Goal: Task Accomplishment & Management: Use online tool/utility

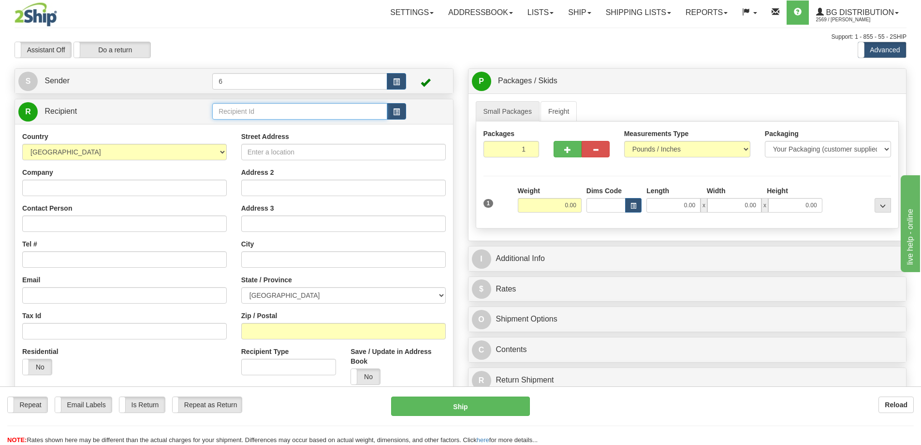
drag, startPoint x: 297, startPoint y: 111, endPoint x: 290, endPoint y: 107, distance: 8.5
click at [297, 111] on input "text" at bounding box center [299, 111] width 175 height 16
type input "41033"
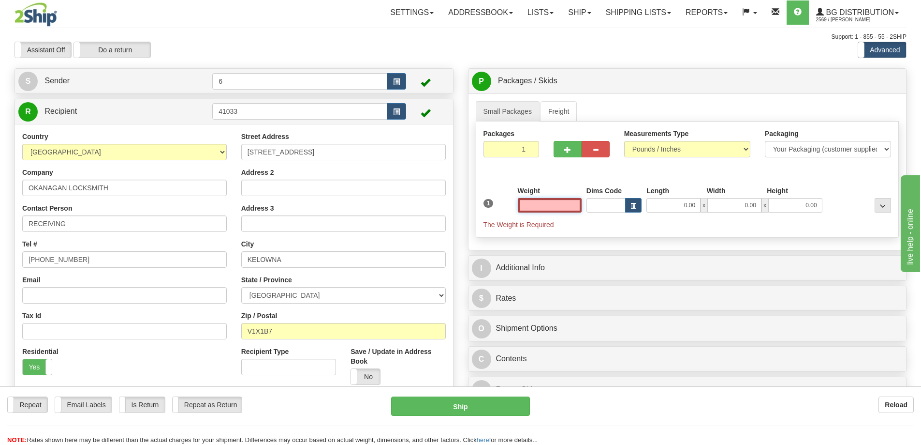
click at [564, 204] on input "text" at bounding box center [550, 205] width 64 height 15
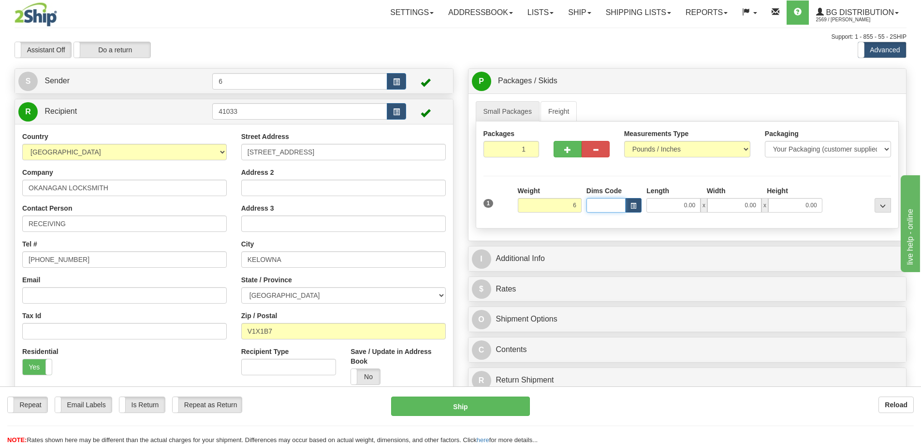
type input "6.00"
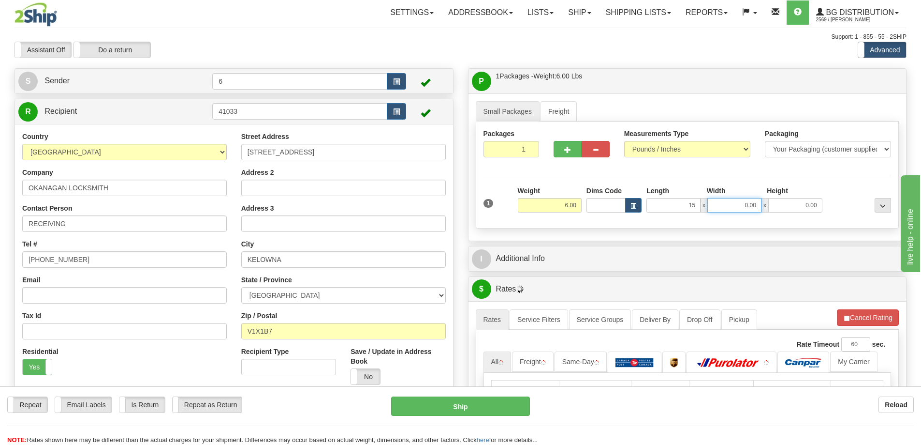
type input "15.00"
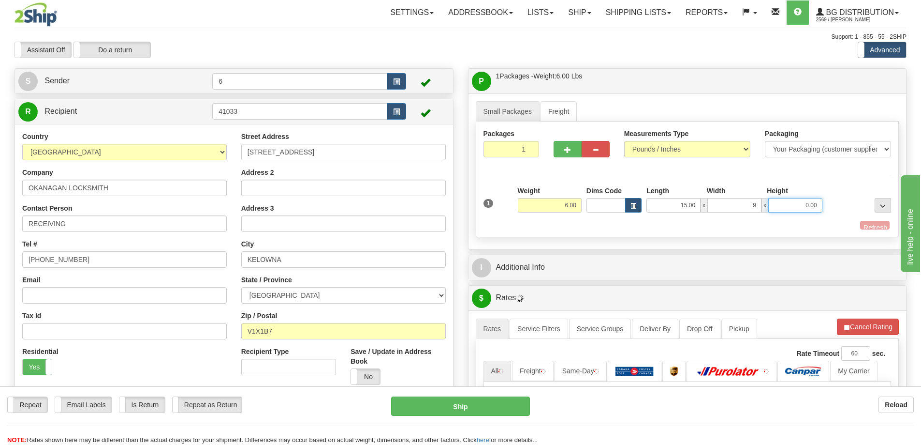
type input "9.00"
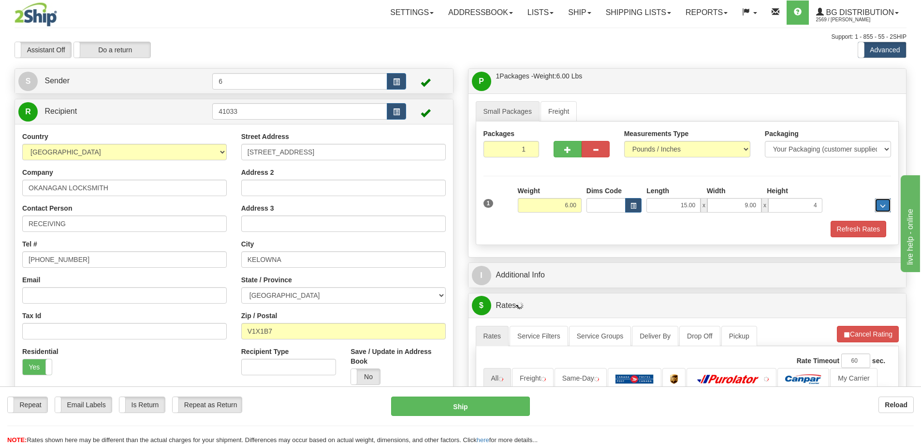
type input "4.00"
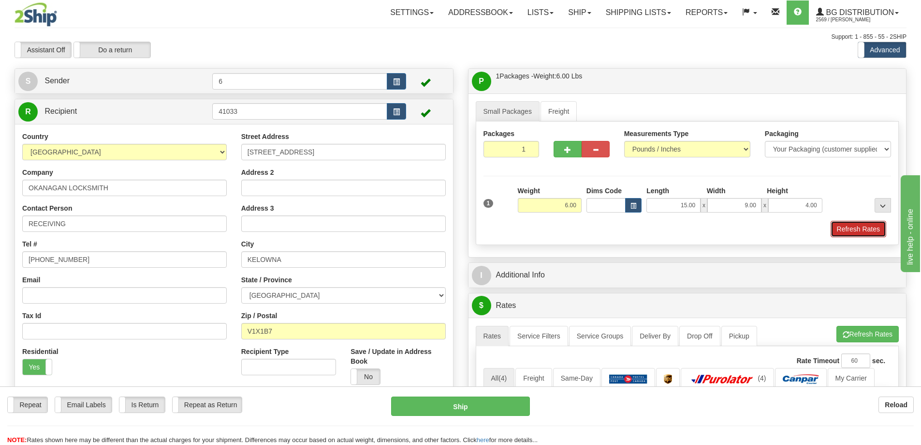
click at [864, 226] on button "Refresh Rates" at bounding box center [859, 229] width 56 height 16
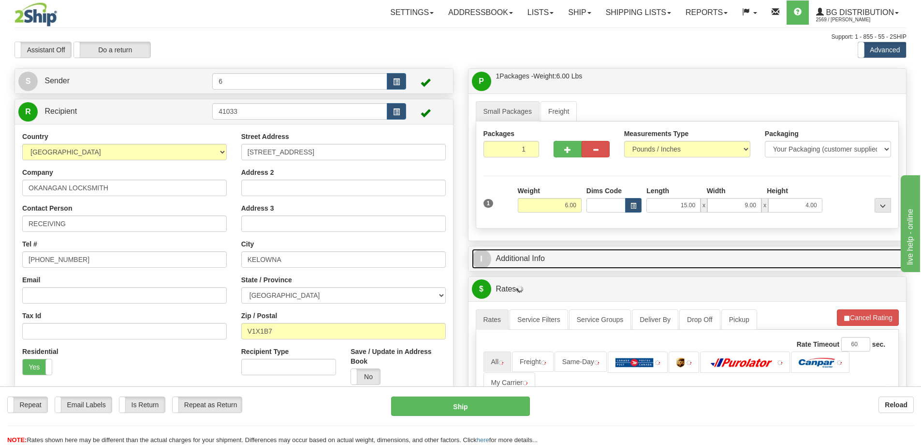
click at [823, 263] on link "I Additional Info" at bounding box center [687, 259] width 431 height 20
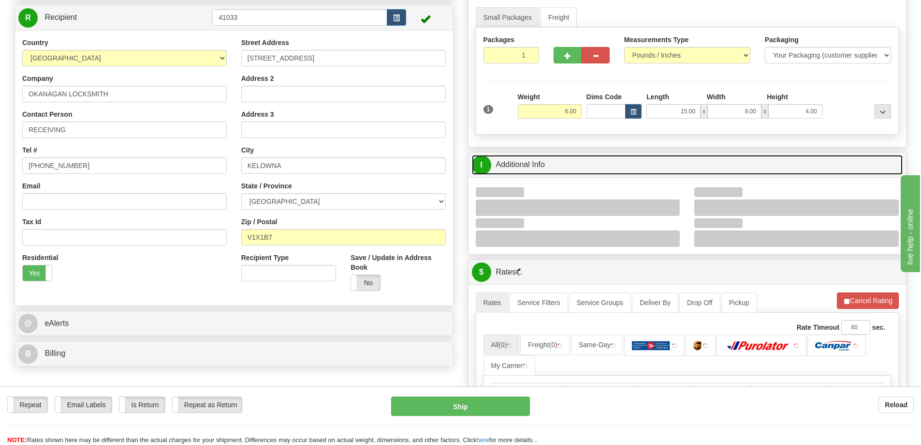
scroll to position [145, 0]
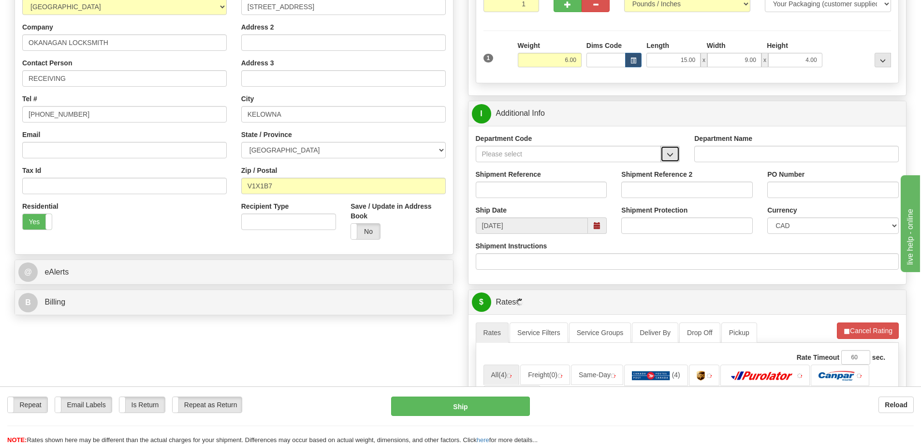
click at [670, 158] on span "button" at bounding box center [670, 154] width 7 height 6
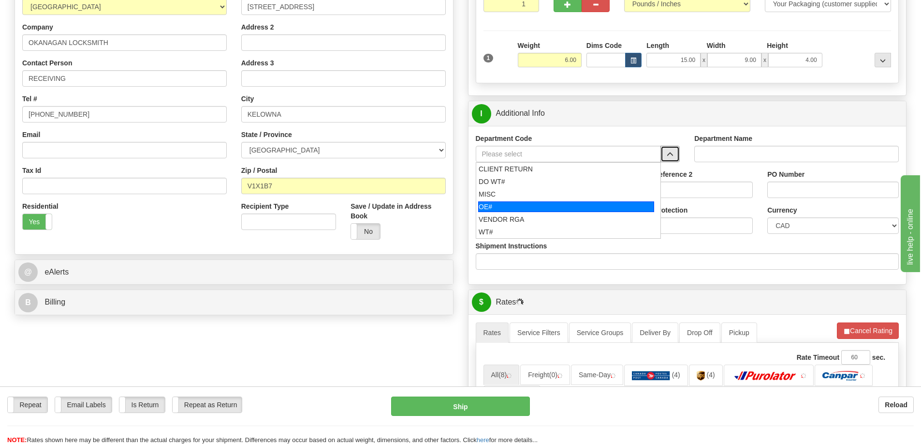
click at [558, 206] on div "OE#" at bounding box center [566, 206] width 176 height 11
type input "OE#"
type input "ORDERS"
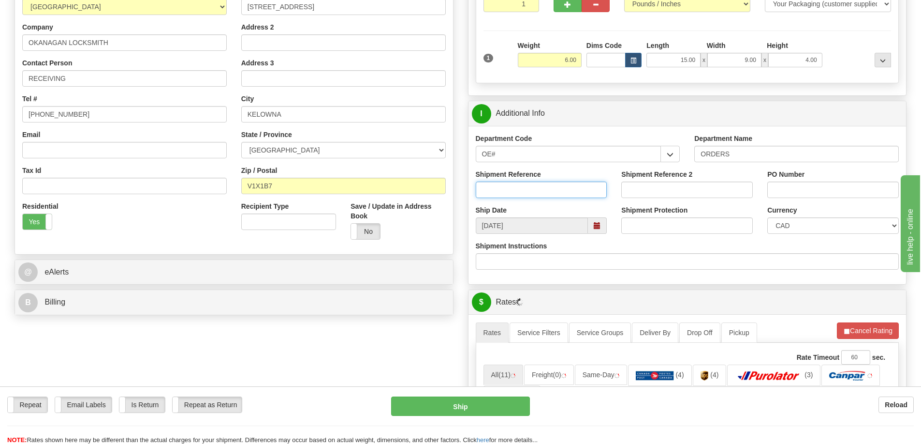
click at [553, 190] on input "Shipment Reference" at bounding box center [542, 189] width 132 height 16
type input "60032356-00"
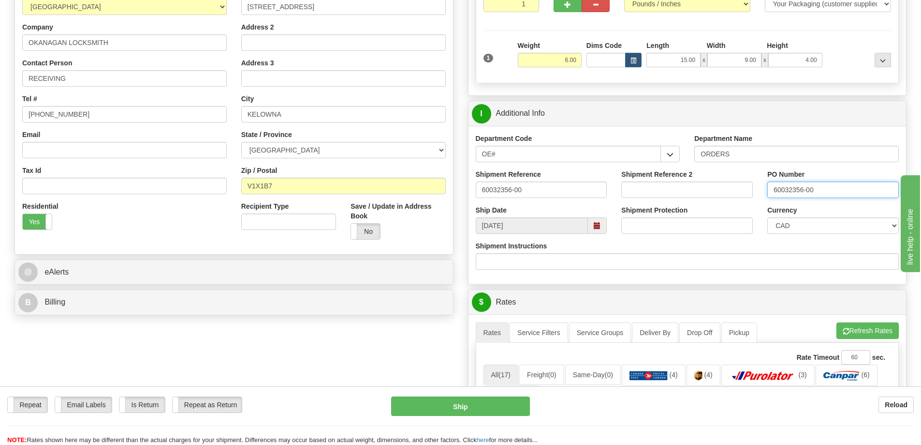
type input "60032356-00"
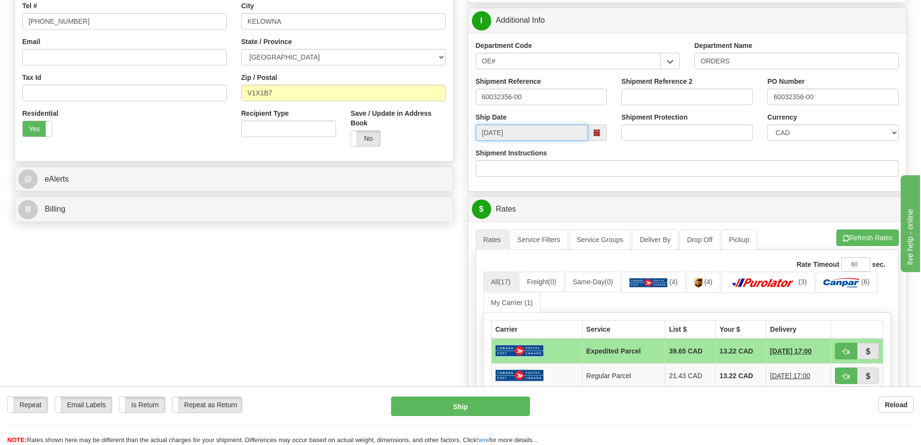
scroll to position [242, 0]
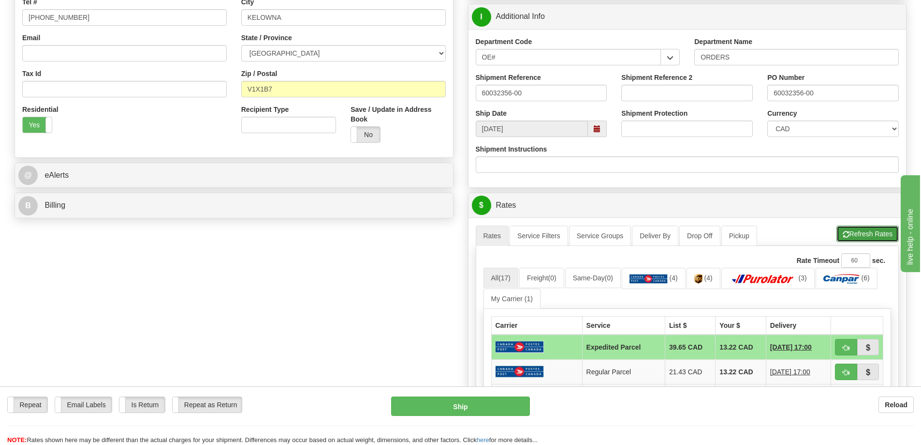
click at [858, 233] on button "Refresh Rates" at bounding box center [868, 233] width 62 height 16
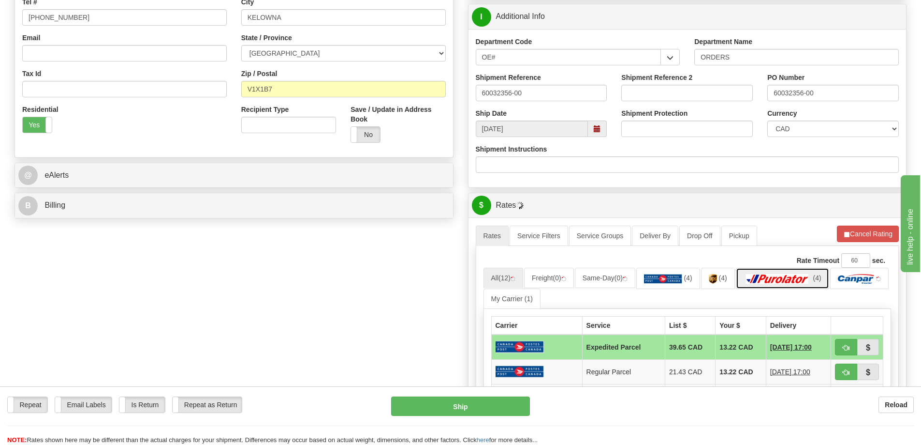
click at [812, 277] on img at bounding box center [778, 279] width 68 height 10
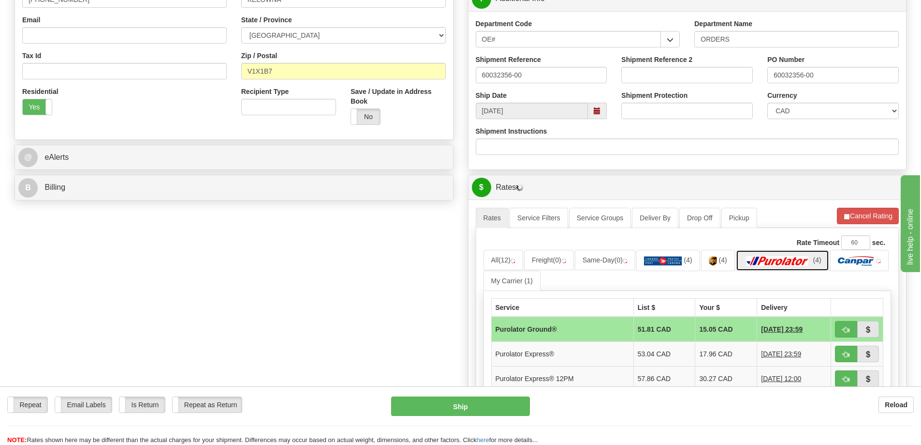
scroll to position [435, 0]
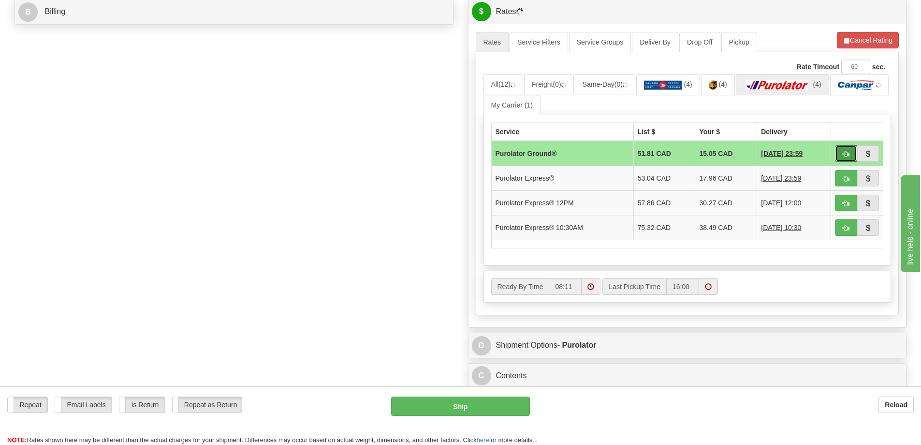
click at [849, 160] on button "button" at bounding box center [846, 153] width 22 height 16
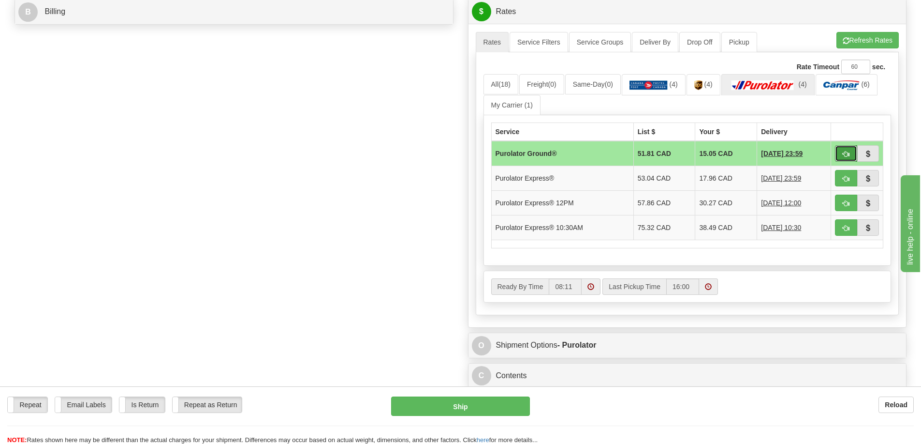
click at [845, 159] on button "button" at bounding box center [846, 153] width 22 height 16
type input "260"
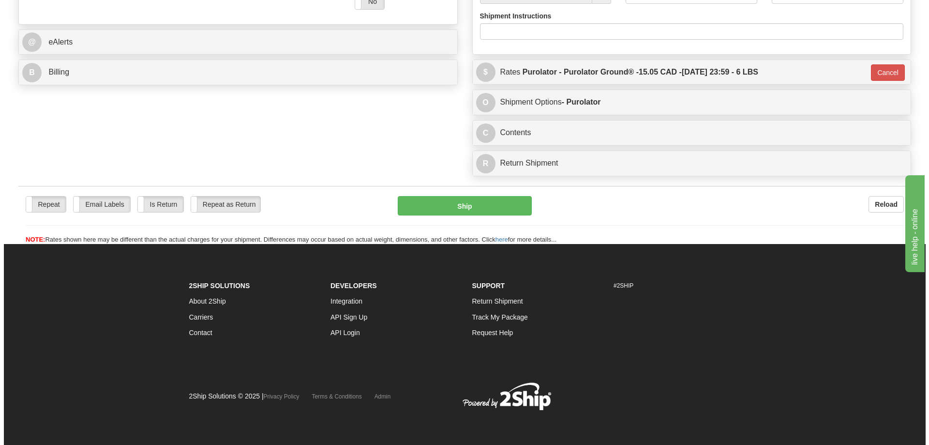
scroll to position [405, 0]
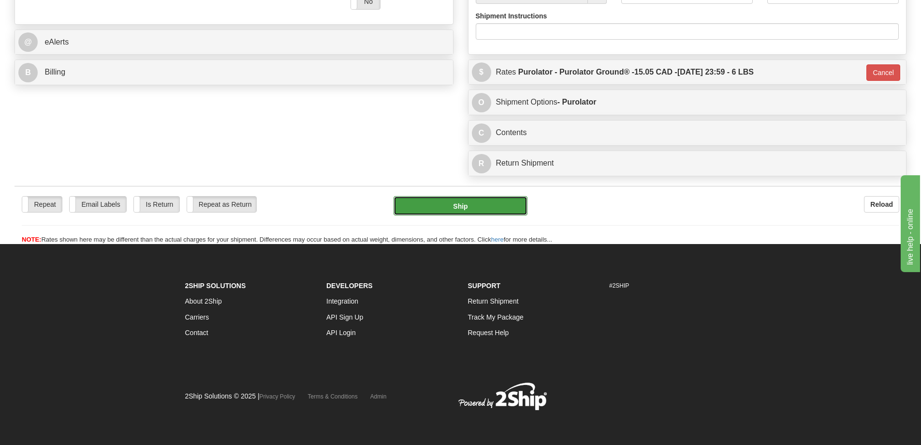
click at [480, 196] on button "Ship" at bounding box center [461, 205] width 134 height 19
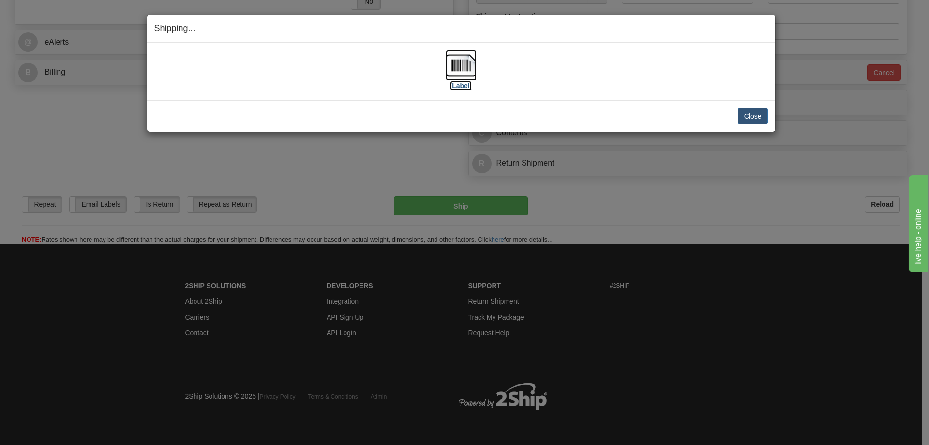
click at [466, 87] on label "[Label]" at bounding box center [461, 86] width 22 height 10
